Goal: Task Accomplishment & Management: Complete application form

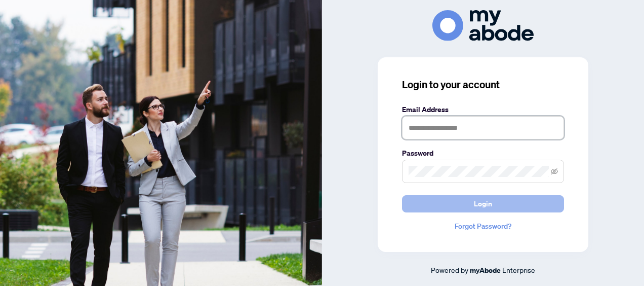
type input "**********"
click at [471, 204] on button "Login" at bounding box center [483, 203] width 162 height 17
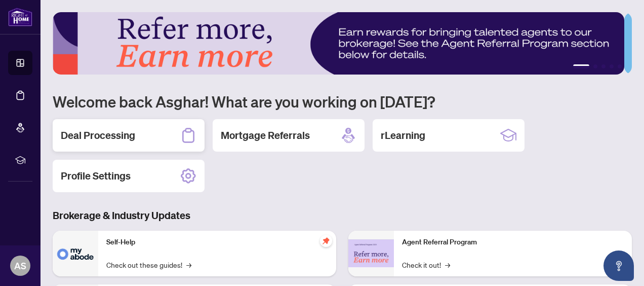
click at [127, 140] on h2 "Deal Processing" at bounding box center [98, 135] width 74 height 14
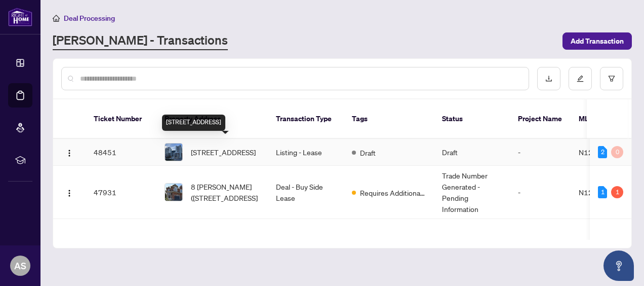
click at [199, 151] on span "507-8888 Yonge St, Richmond Hill, Ontario L4C 5V6, Canada" at bounding box center [223, 151] width 65 height 11
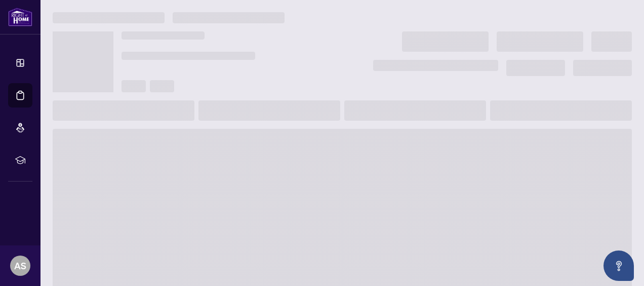
click at [199, 151] on main at bounding box center [343, 143] width 604 height 286
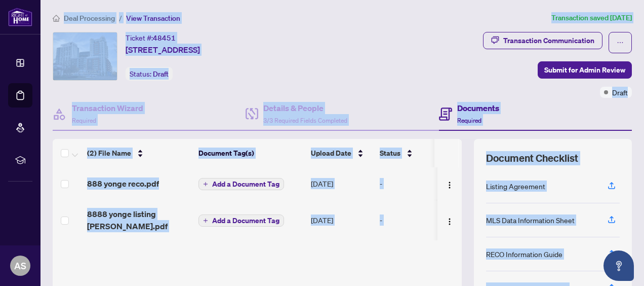
click at [340, 47] on div "Ticket #: 48451 507-8888 Yonge St, Richmond Hill, Ontario L4C 5V6, Canada Statu…" at bounding box center [196, 56] width 287 height 49
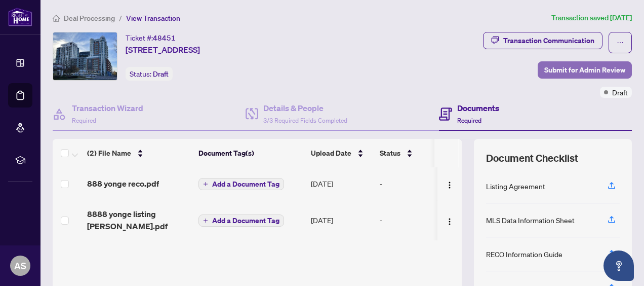
click at [564, 67] on span "Submit for Admin Review" at bounding box center [584, 70] width 81 height 16
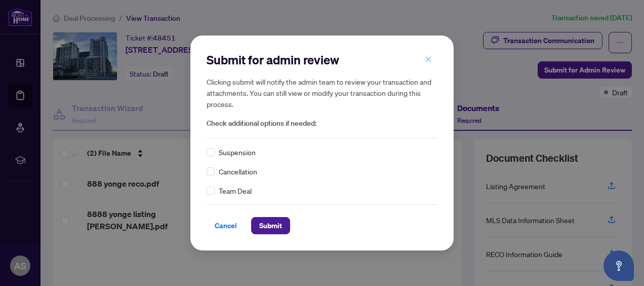
click at [427, 63] on icon "close" at bounding box center [428, 59] width 7 height 7
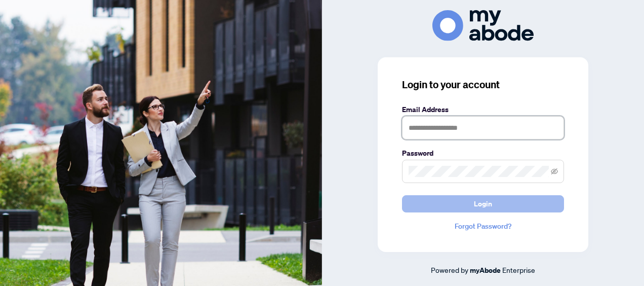
type input "**********"
click at [471, 200] on button "Login" at bounding box center [483, 203] width 162 height 17
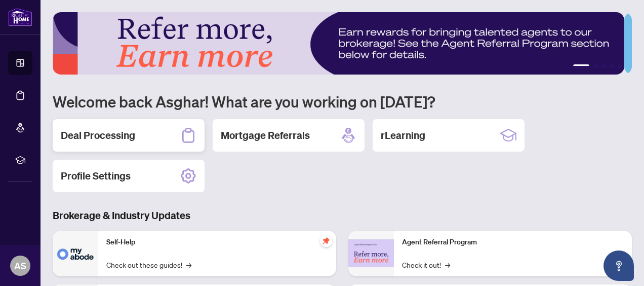
click at [149, 138] on div "Deal Processing" at bounding box center [129, 135] width 152 height 32
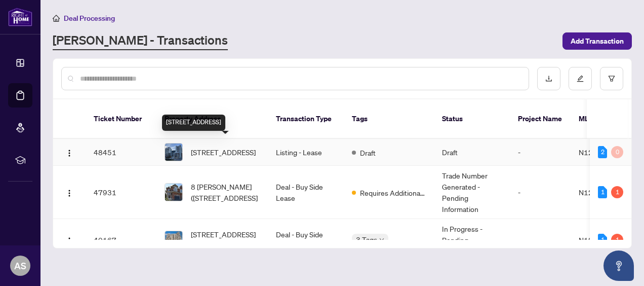
click at [200, 149] on span "507-8888 Yonge St, Richmond Hill, Ontario L4C 5V6, Canada" at bounding box center [223, 151] width 65 height 11
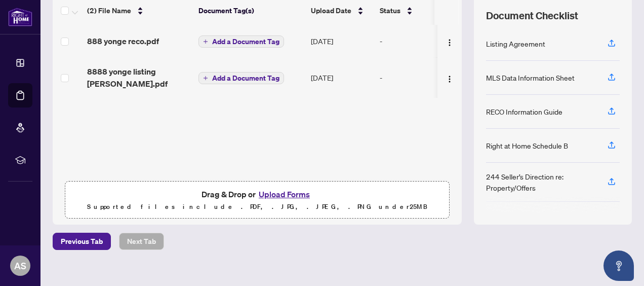
scroll to position [145, 0]
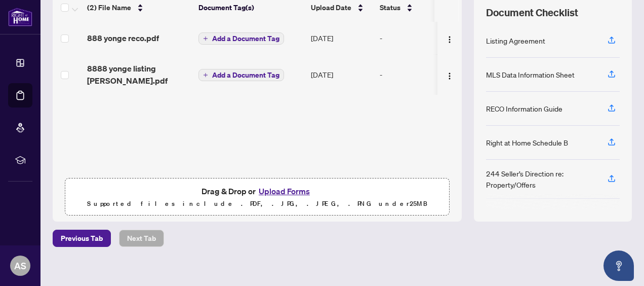
click at [292, 191] on button "Upload Forms" at bounding box center [284, 190] width 57 height 13
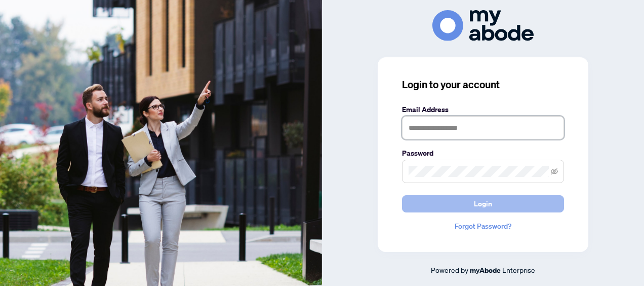
type input "**********"
click at [453, 203] on button "Login" at bounding box center [483, 203] width 162 height 17
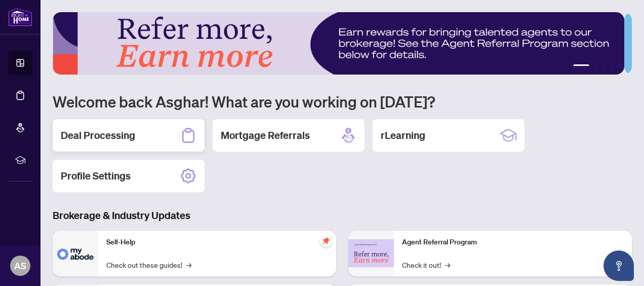
click at [131, 139] on h2 "Deal Processing" at bounding box center [98, 135] width 74 height 14
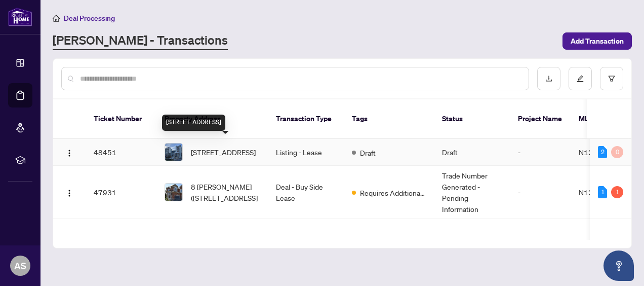
click at [230, 146] on span "[STREET_ADDRESS]" at bounding box center [223, 151] width 65 height 11
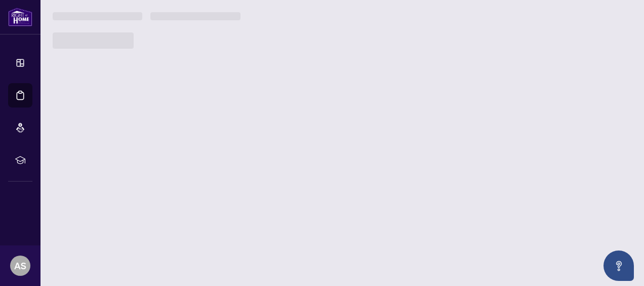
click at [230, 146] on main "Deal Processing [PERSON_NAME] - Transactions Add Transaction Ticket Number Prop…" at bounding box center [343, 143] width 604 height 286
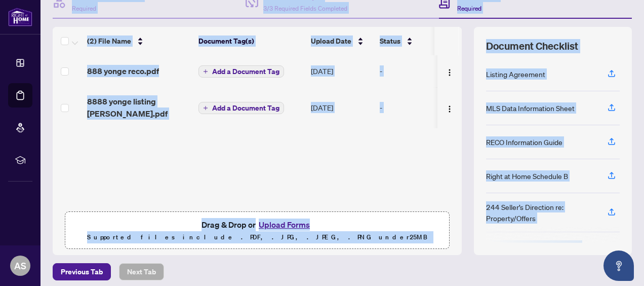
scroll to position [152, 0]
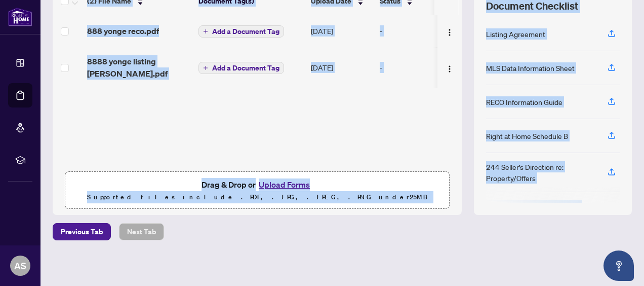
click at [394, 112] on div "(2) File Name Document Tag(s) Upload Date Status 888 yonge reco.pdf Add a Docum…" at bounding box center [257, 101] width 409 height 228
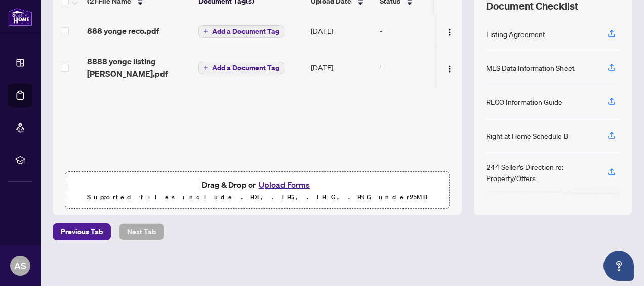
click at [279, 183] on button "Upload Forms" at bounding box center [284, 184] width 57 height 13
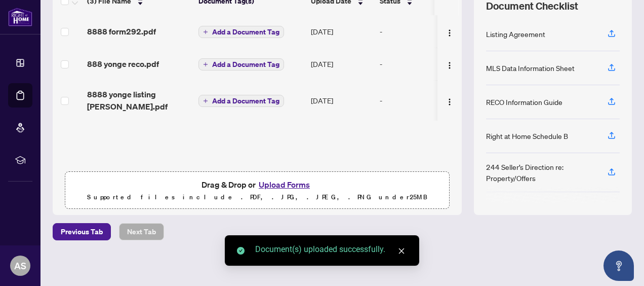
scroll to position [0, 0]
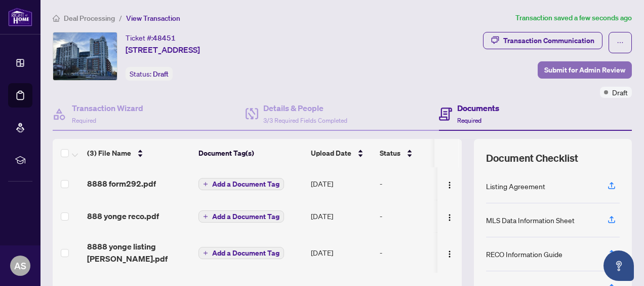
click at [538, 67] on button "Submit for Admin Review" at bounding box center [585, 69] width 94 height 17
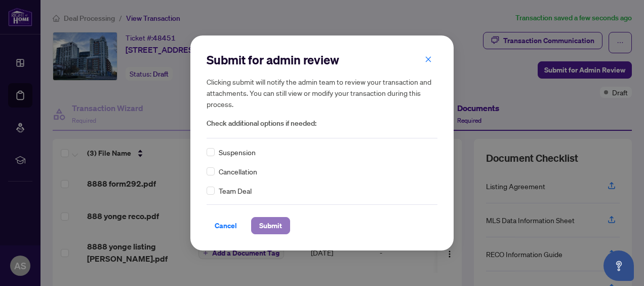
click at [272, 224] on span "Submit" at bounding box center [270, 225] width 23 height 16
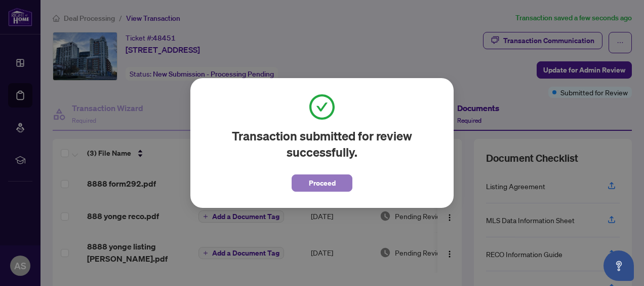
click at [327, 184] on span "Proceed" at bounding box center [322, 183] width 27 height 16
